Goal: Task Accomplishment & Management: Complete application form

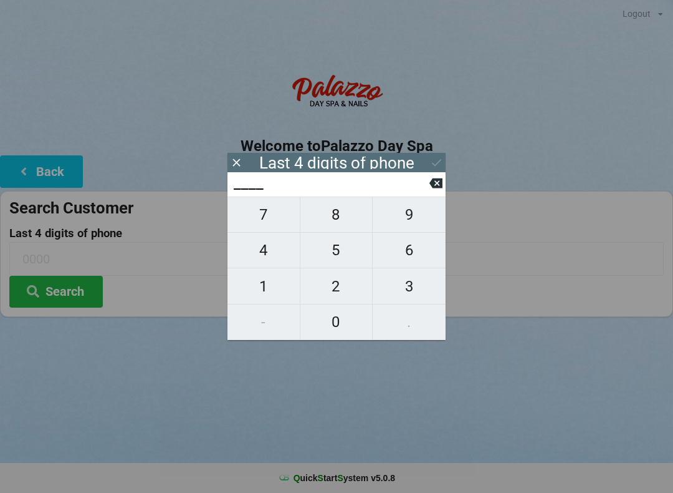
click at [345, 325] on span "0" at bounding box center [337, 322] width 72 height 26
type input "0___"
click at [270, 257] on span "4" at bounding box center [264, 250] width 72 height 26
type input "04__"
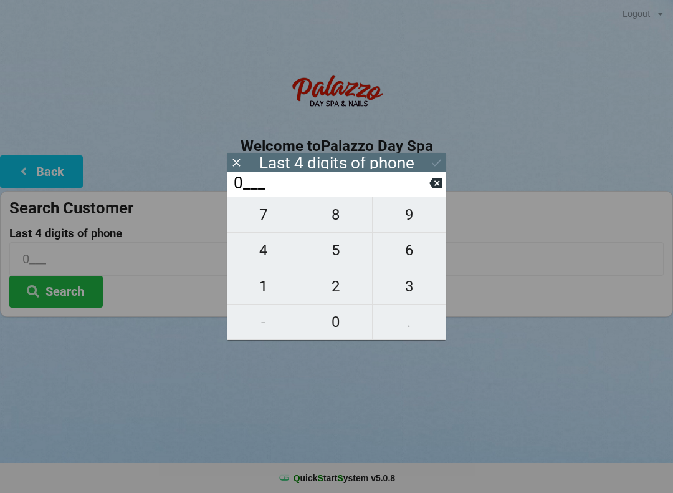
type input "04__"
click at [265, 259] on span "4" at bounding box center [264, 250] width 72 height 26
type input "044_"
click at [263, 259] on span "4" at bounding box center [264, 250] width 72 height 26
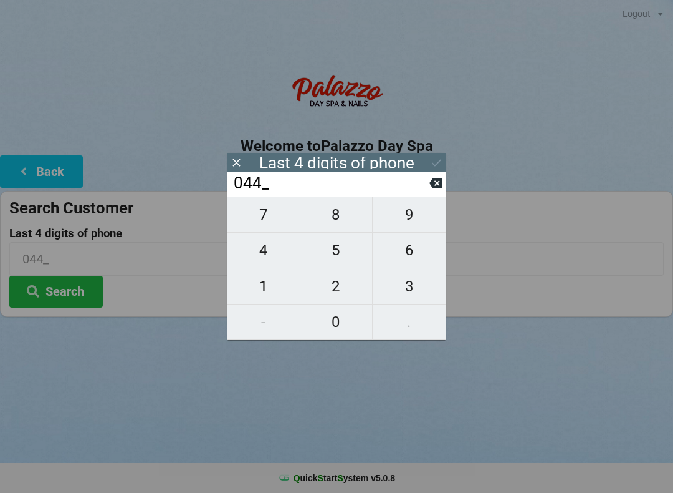
type input "0444"
click at [500, 253] on input "0444" at bounding box center [336, 258] width 655 height 33
click at [79, 298] on button "Search" at bounding box center [56, 292] width 94 height 32
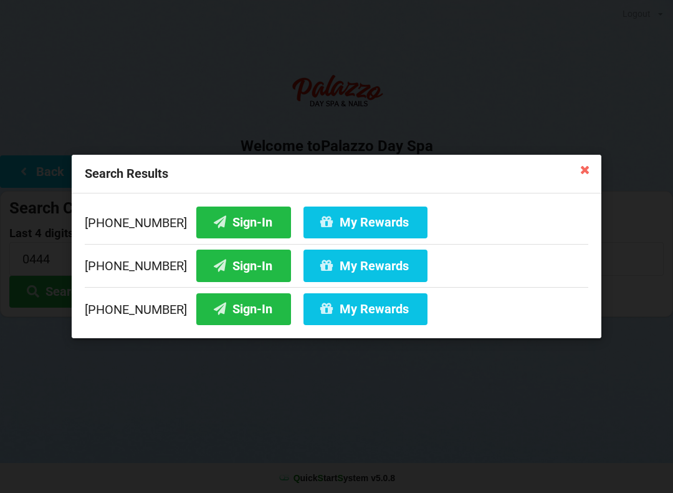
click at [228, 262] on button "Sign-In" at bounding box center [243, 265] width 95 height 32
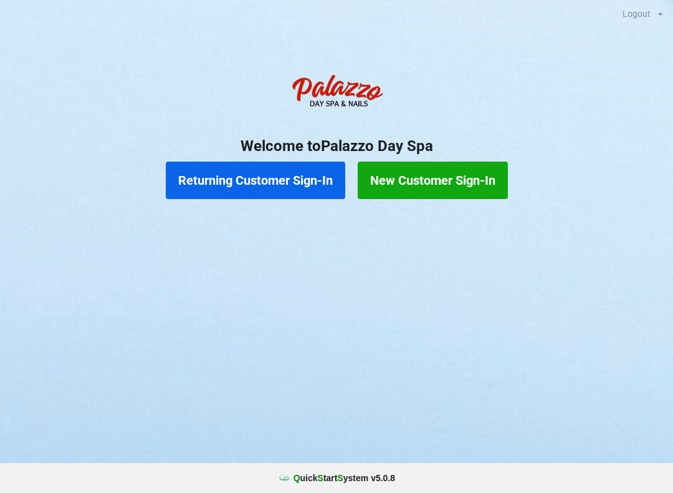
click at [457, 168] on button "New Customer Sign-In" at bounding box center [433, 179] width 150 height 37
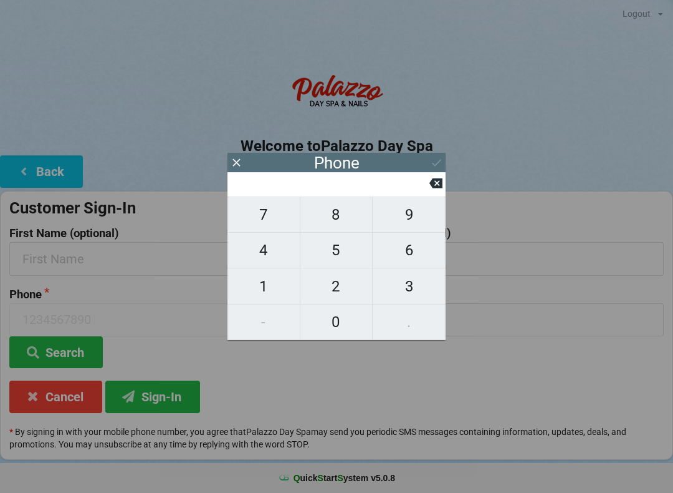
click at [416, 212] on span "9" at bounding box center [409, 214] width 73 height 26
type input "9"
click at [332, 335] on span "0" at bounding box center [337, 322] width 72 height 26
type input "90"
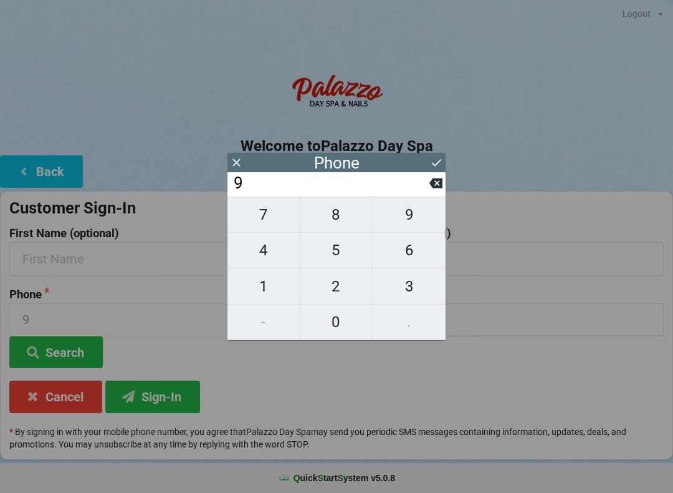
type input "90"
click at [271, 261] on span "4" at bounding box center [264, 250] width 72 height 26
type input "904"
click at [416, 254] on span "6" at bounding box center [409, 250] width 73 height 26
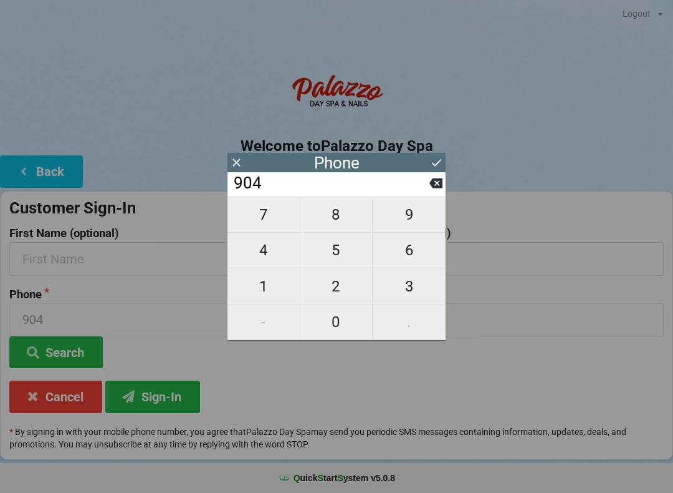
type input "9046"
click at [335, 291] on span "2" at bounding box center [337, 286] width 72 height 26
type input "90462"
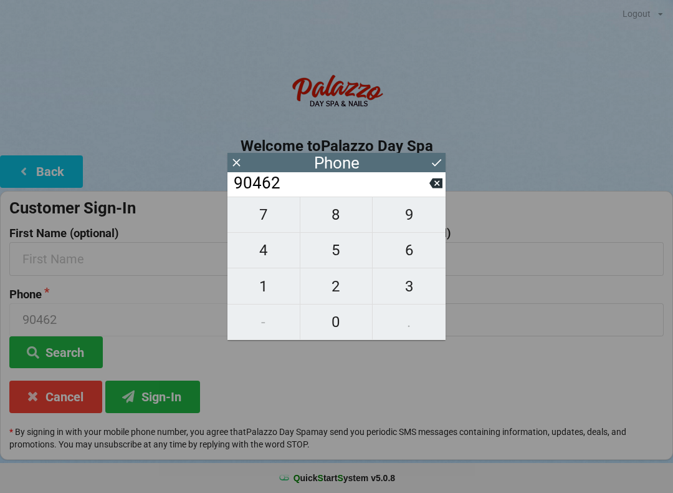
click at [267, 259] on span "4" at bounding box center [264, 250] width 72 height 26
type input "904624"
click at [332, 228] on span "8" at bounding box center [337, 214] width 72 height 26
type input "9046248"
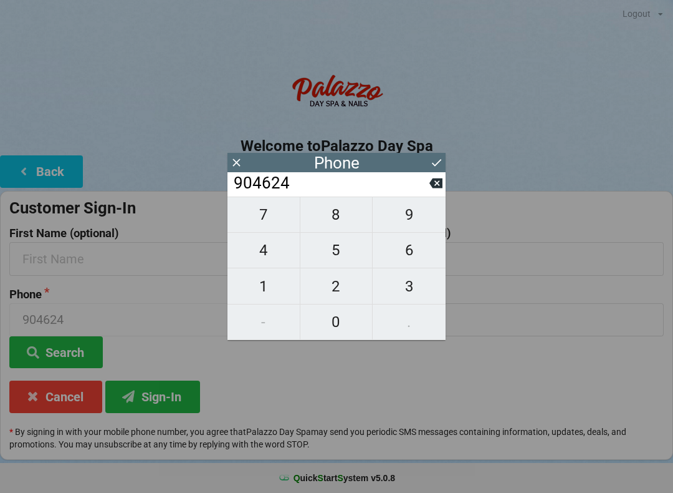
type input "9046248"
click at [337, 227] on span "8" at bounding box center [337, 214] width 72 height 26
type input "90462488"
click at [342, 221] on span "8" at bounding box center [337, 214] width 72 height 26
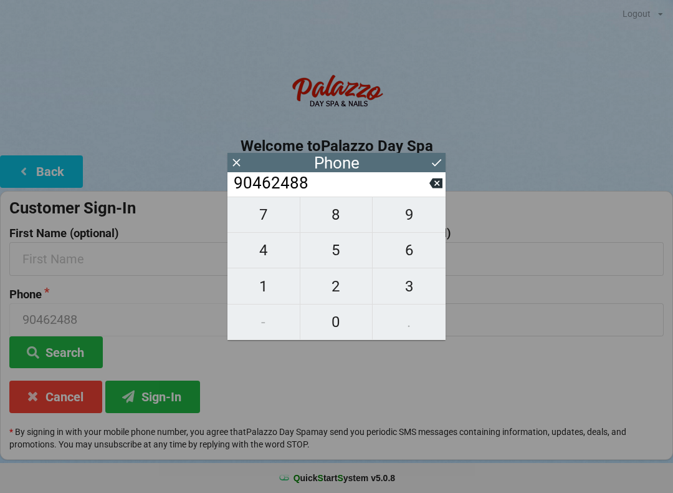
type input "904624888"
click at [404, 218] on span "9" at bounding box center [409, 214] width 73 height 26
type input "9046248889"
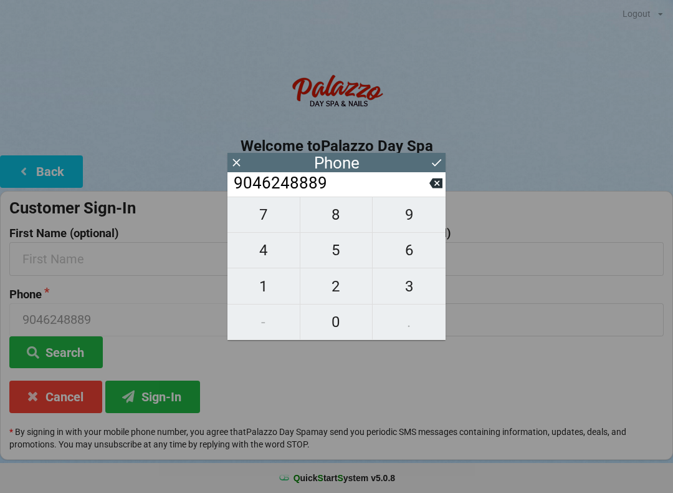
click at [180, 393] on button "Sign-In" at bounding box center [152, 396] width 95 height 32
